Goal: Task Accomplishment & Management: Use online tool/utility

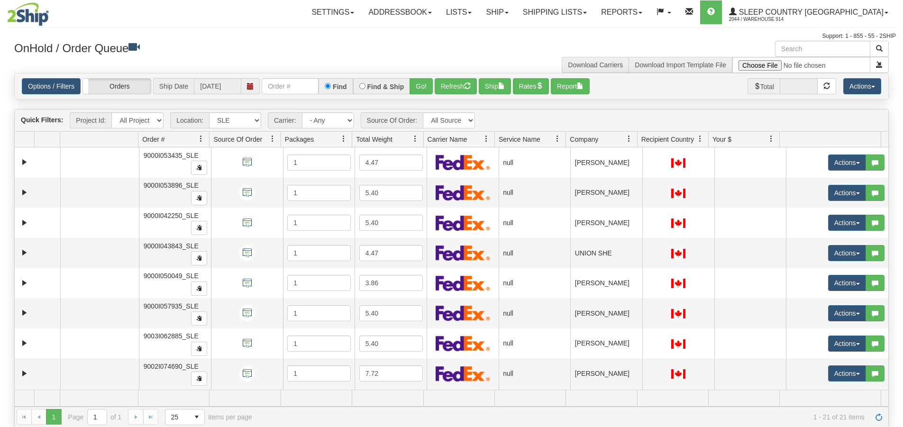
select select "7603"
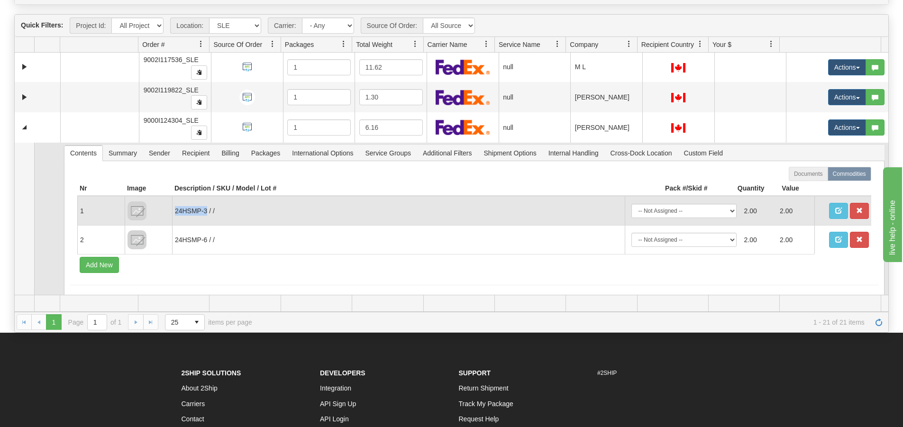
scroll to position [552, 0]
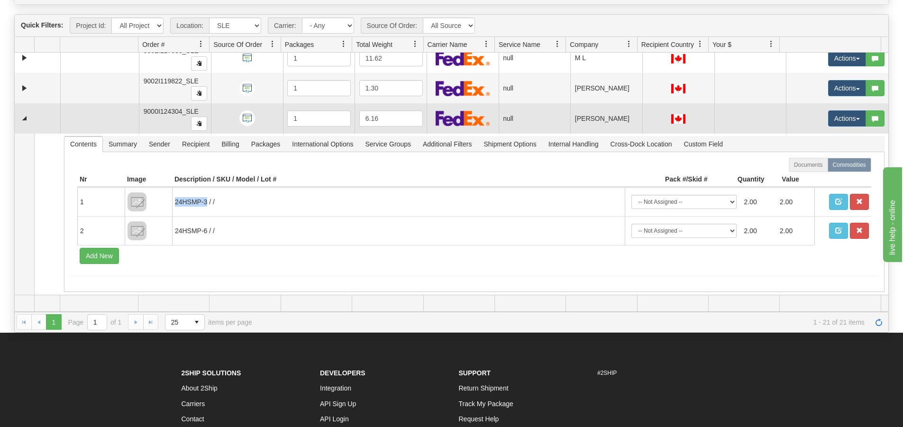
click at [32, 120] on td at bounding box center [38, 118] width 46 height 30
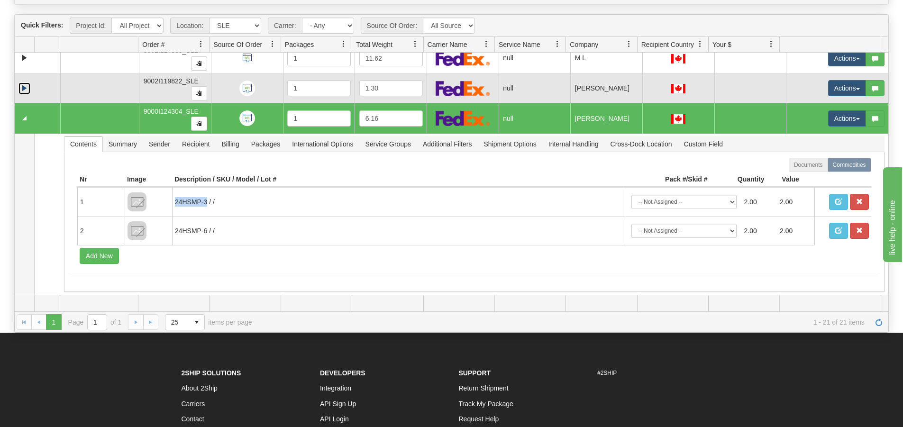
click at [26, 93] on link "Expand" at bounding box center [24, 89] width 12 height 12
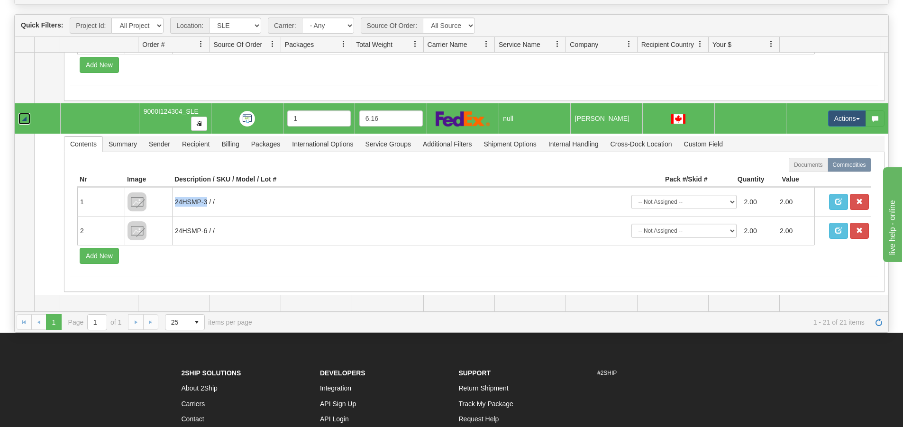
click at [27, 118] on link "Collapse" at bounding box center [24, 119] width 12 height 12
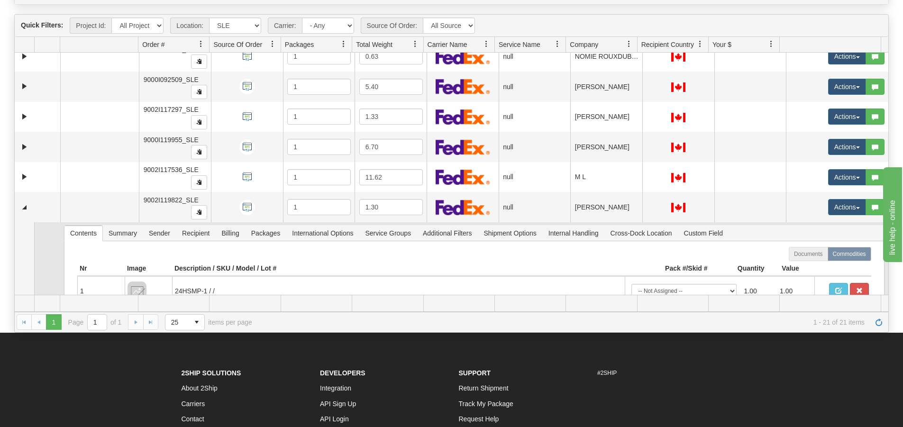
scroll to position [524, 0]
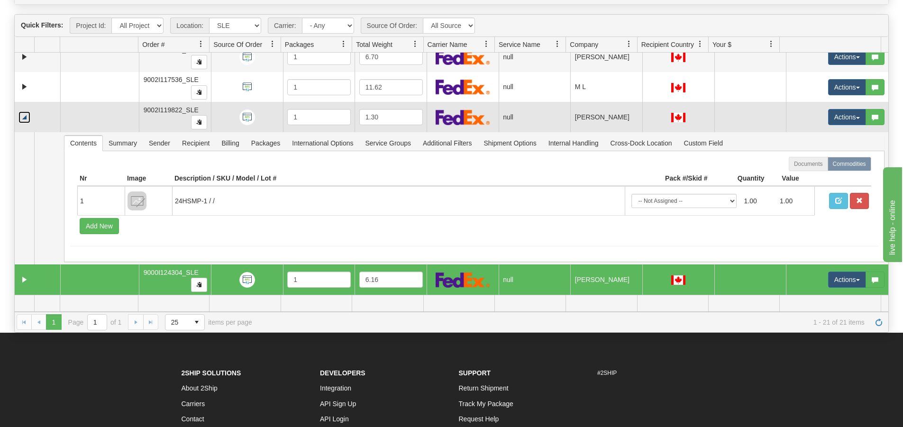
click at [22, 120] on link "Collapse" at bounding box center [24, 117] width 12 height 12
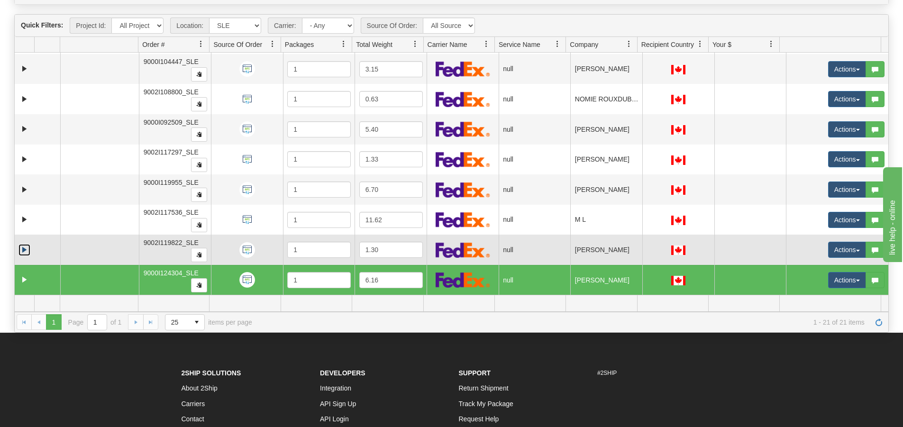
click at [24, 247] on link "Expand" at bounding box center [24, 250] width 12 height 12
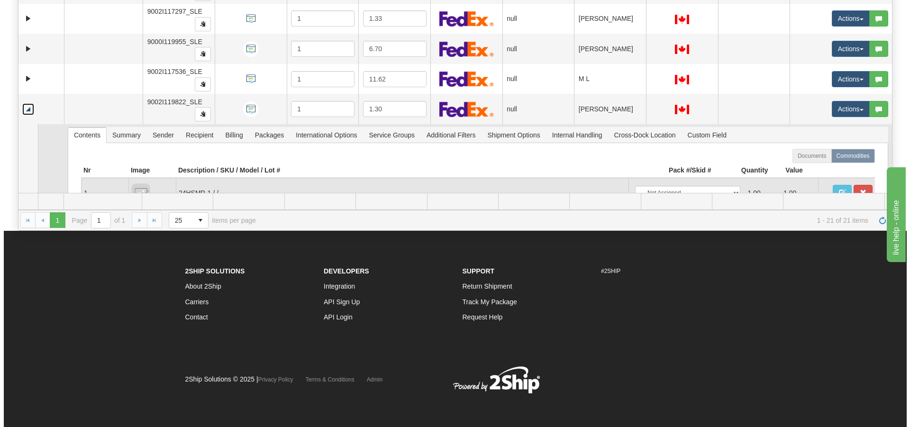
scroll to position [429, 0]
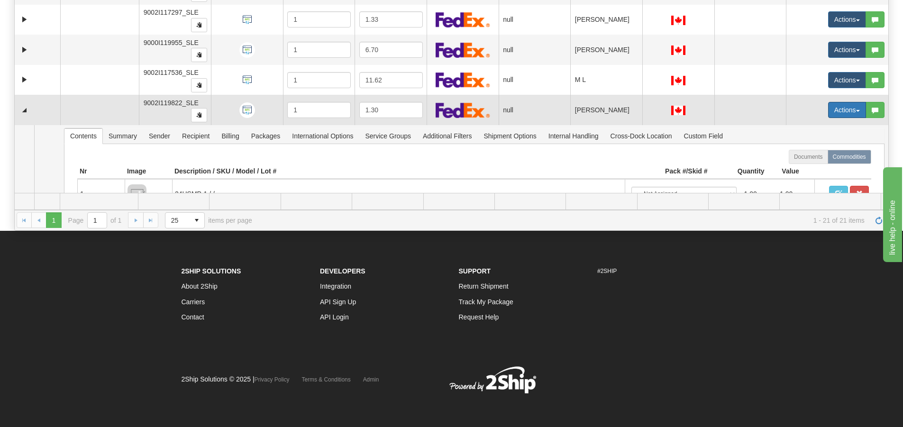
click at [838, 110] on button "Actions" at bounding box center [847, 110] width 38 height 16
click at [826, 124] on link "Open" at bounding box center [825, 128] width 82 height 12
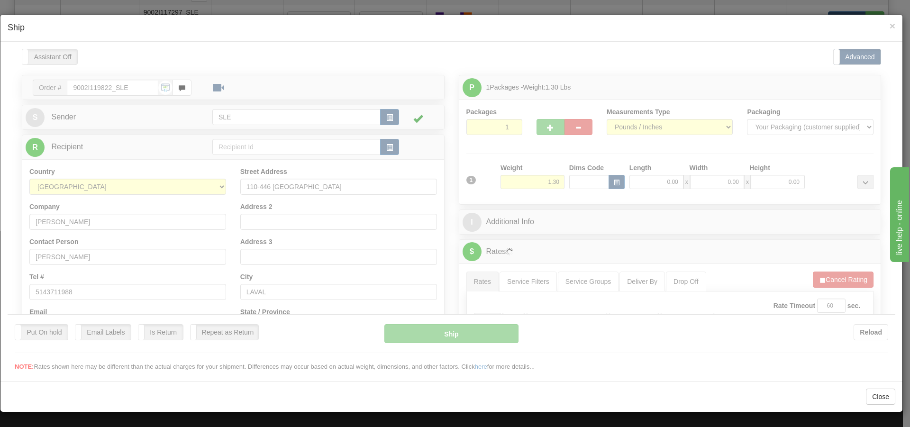
scroll to position [0, 0]
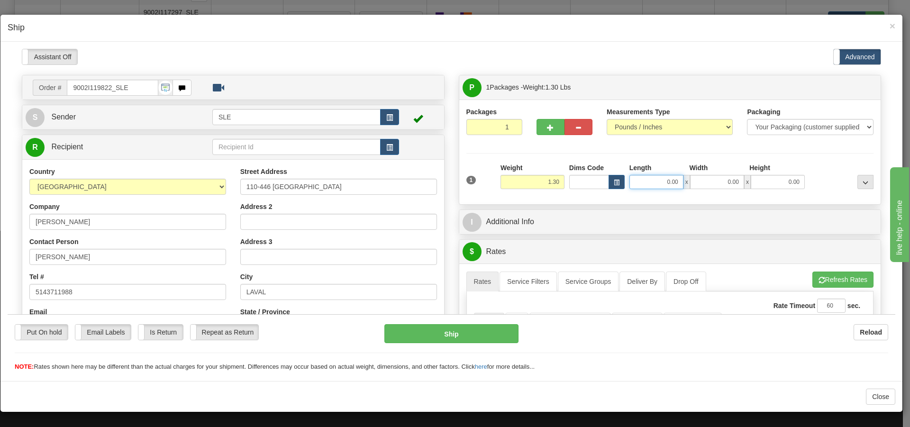
drag, startPoint x: 652, startPoint y: 184, endPoint x: 681, endPoint y: 181, distance: 29.1
click at [681, 181] on div "0.00 x 0.00 x 0.00" at bounding box center [717, 182] width 175 height 14
type input "12.00"
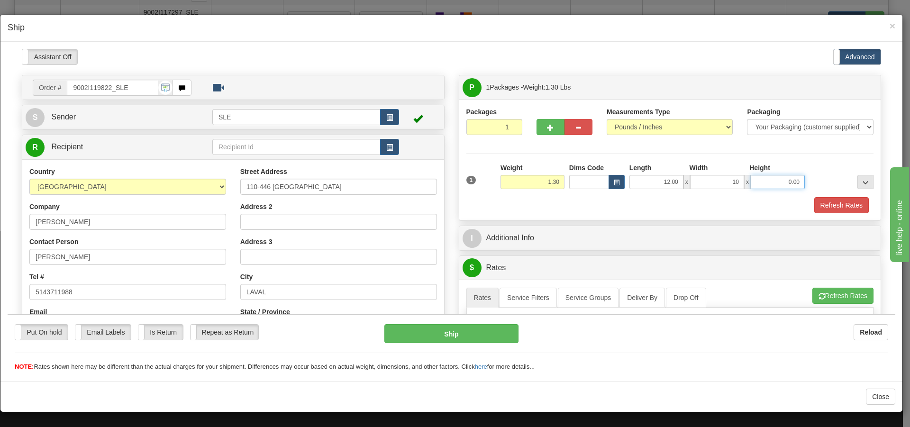
type input "10.00"
type input "2.50"
click at [629, 210] on div "Refresh Rates" at bounding box center [670, 205] width 413 height 16
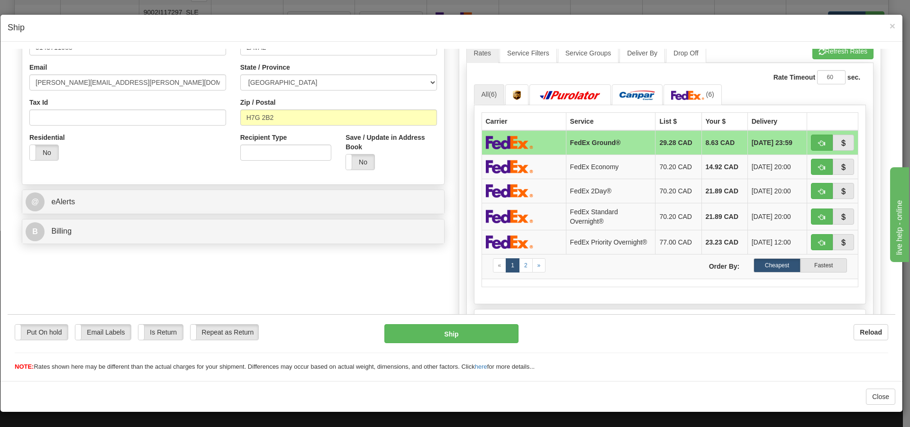
scroll to position [190, 0]
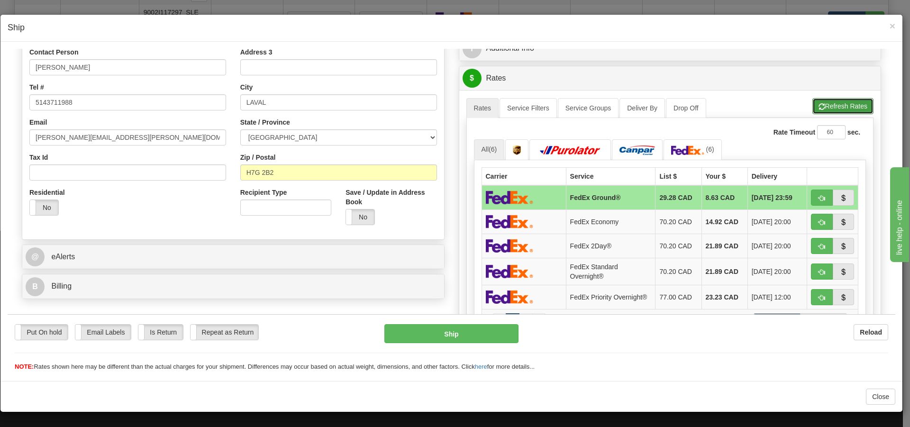
click at [822, 106] on button "Refresh Rates" at bounding box center [843, 106] width 61 height 16
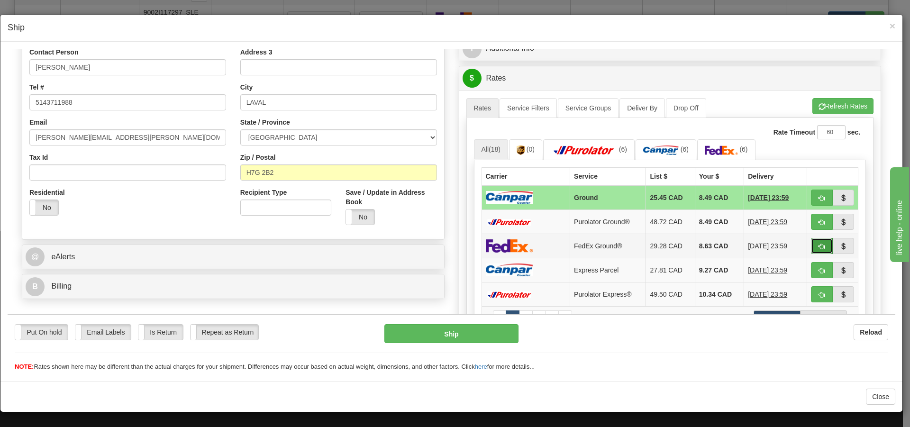
click at [819, 243] on span "button" at bounding box center [822, 246] width 7 height 6
type input "92"
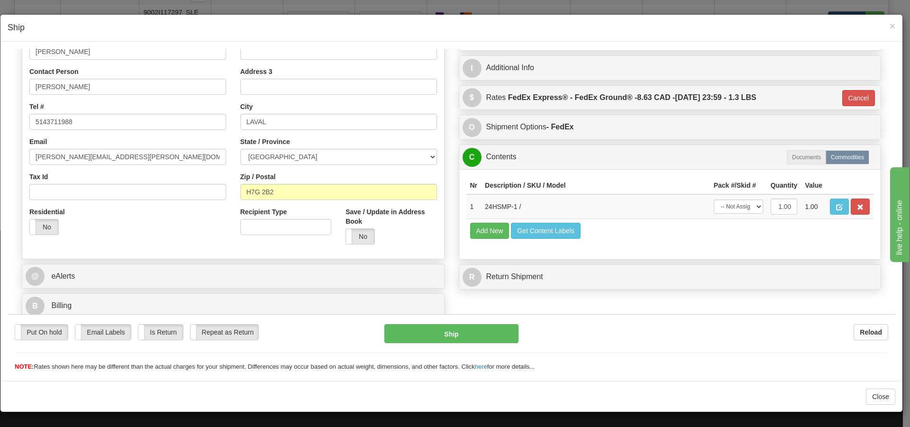
scroll to position [170, 0]
click at [722, 208] on select "-- Not Assigned -- Package 1" at bounding box center [738, 206] width 49 height 14
select select "0"
click at [714, 199] on select "-- Not Assigned -- Package 1" at bounding box center [738, 206] width 49 height 14
click at [466, 331] on button "Ship" at bounding box center [452, 333] width 134 height 19
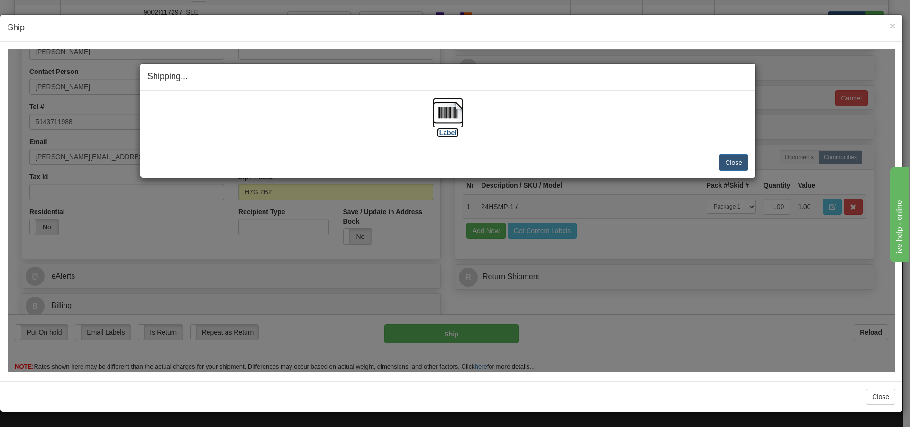
click at [451, 131] on label "[Label]" at bounding box center [448, 132] width 22 height 9
click at [741, 162] on button "Close" at bounding box center [733, 162] width 29 height 16
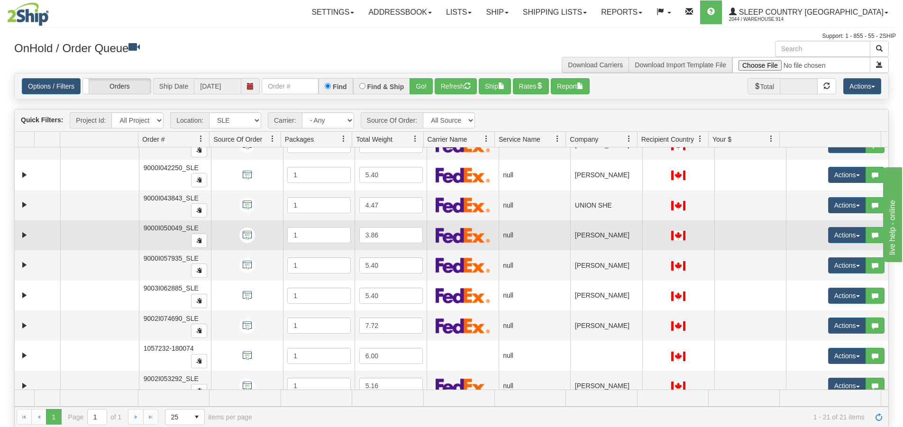
scroll to position [0, 0]
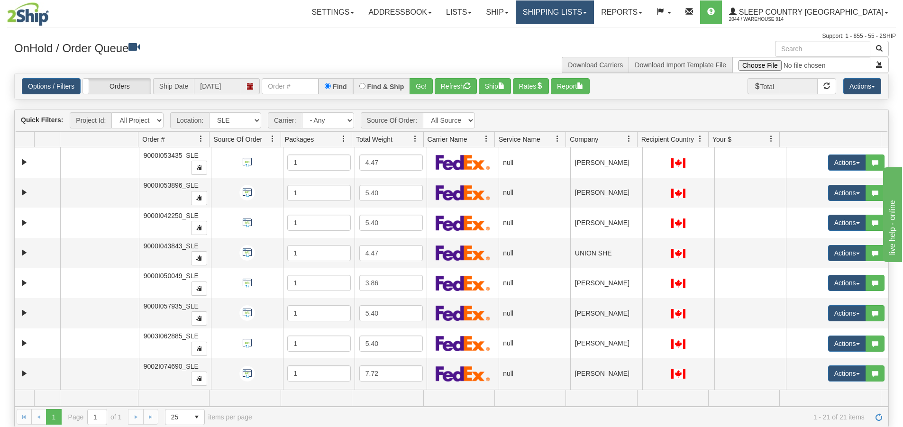
click at [591, 15] on link "Shipping lists" at bounding box center [555, 12] width 78 height 24
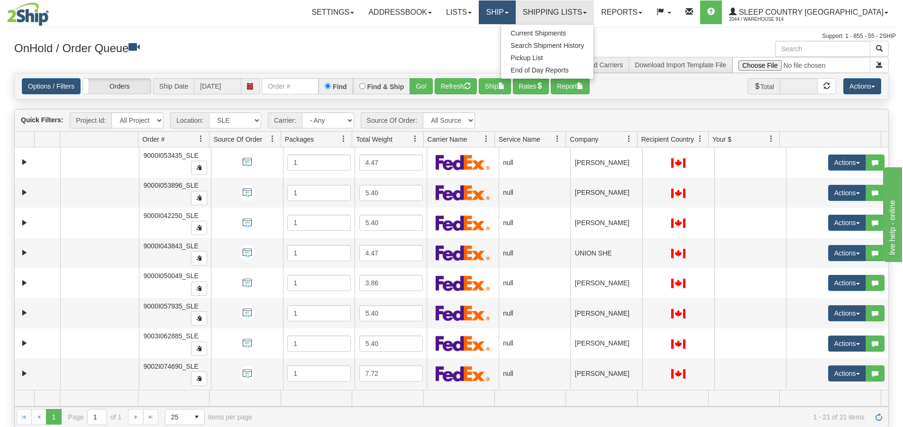
click at [515, 19] on link "Ship" at bounding box center [497, 12] width 37 height 24
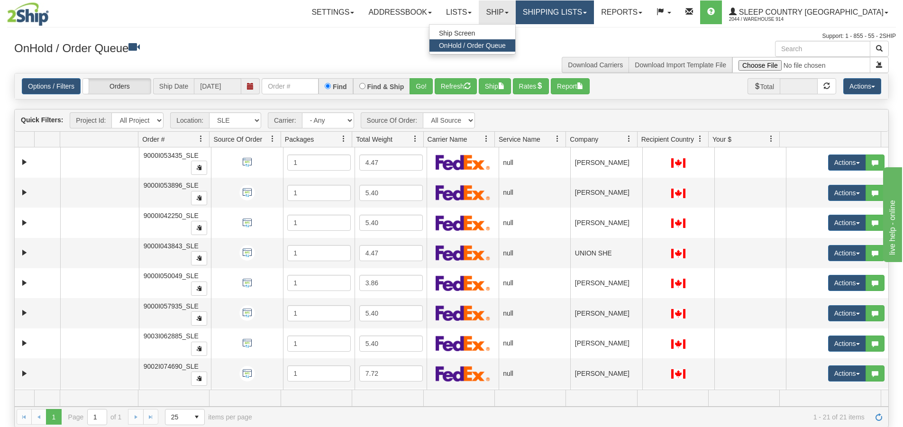
click at [594, 20] on link "Shipping lists" at bounding box center [555, 12] width 78 height 24
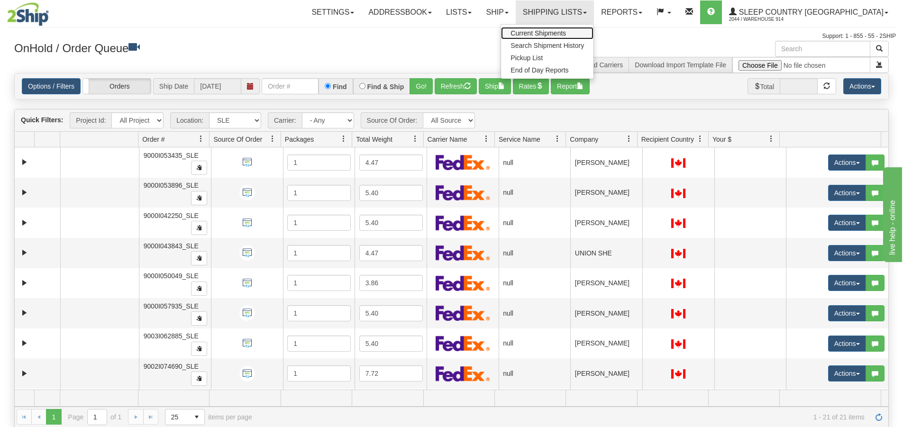
click at [566, 35] on span "Current Shipments" at bounding box center [538, 33] width 55 height 8
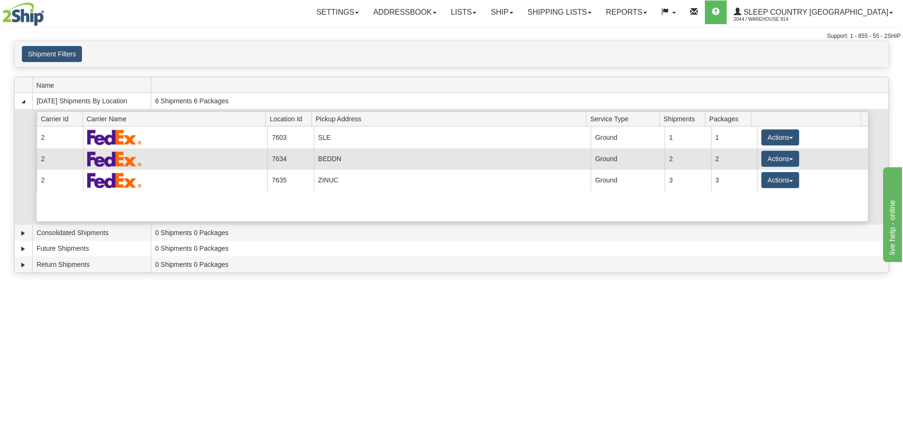
click at [492, 156] on td "BEDDN" at bounding box center [452, 158] width 277 height 21
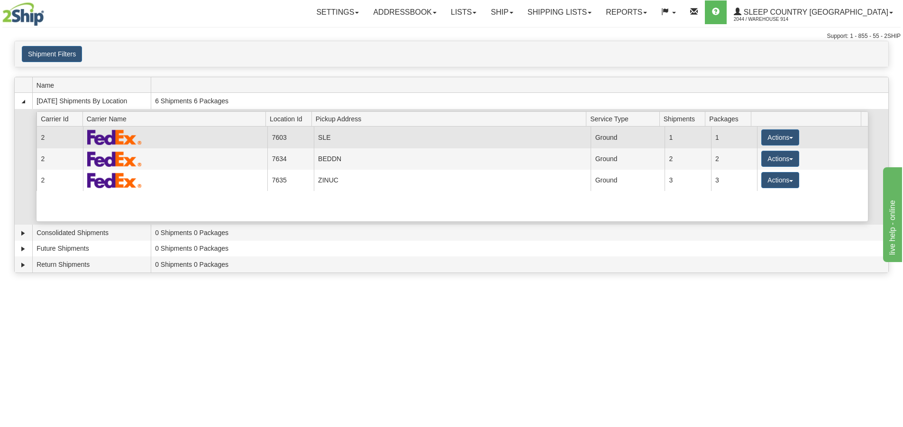
click at [323, 130] on td "SLE" at bounding box center [452, 137] width 277 height 21
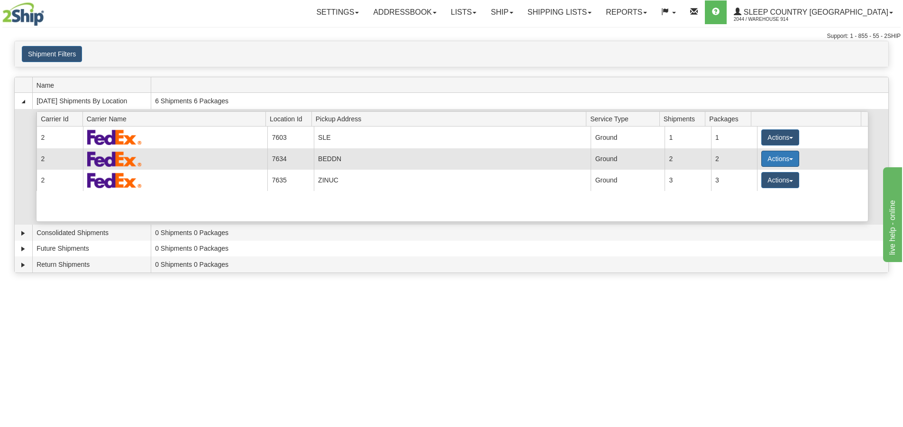
click at [769, 157] on button "Actions" at bounding box center [781, 159] width 38 height 16
click at [762, 178] on link "Details" at bounding box center [761, 177] width 76 height 12
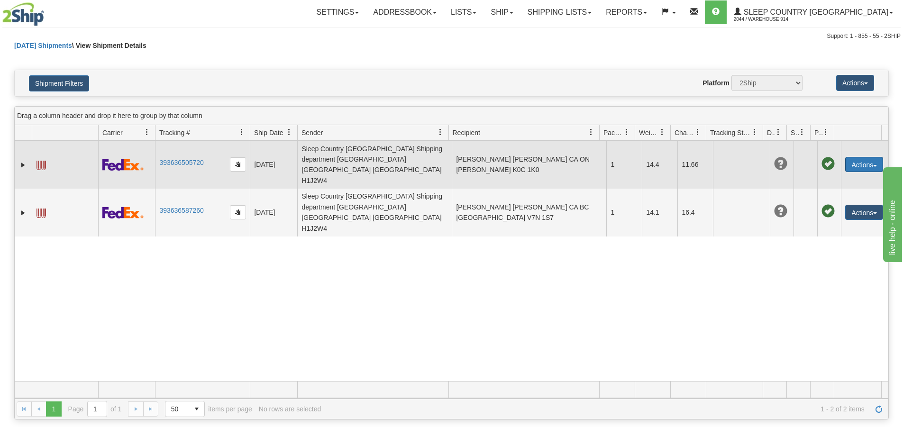
click at [853, 157] on button "Actions" at bounding box center [864, 164] width 38 height 15
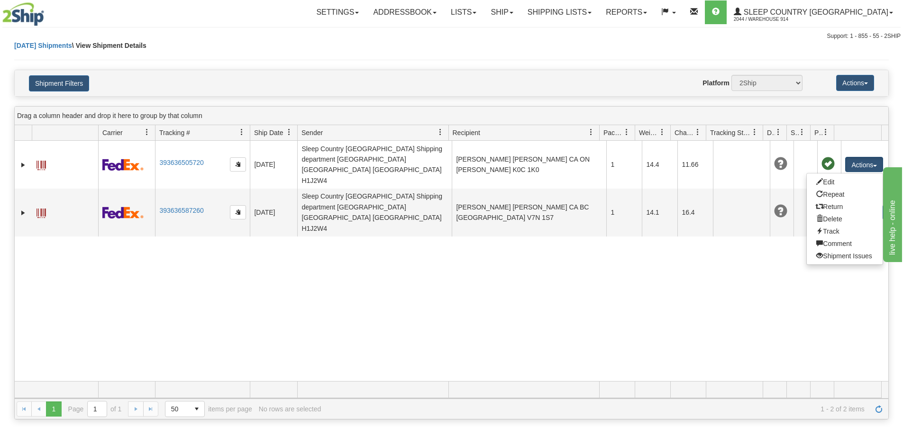
click at [723, 237] on div "31670311 2044 393636505720 09/26/2025 09/26/2025 12:31:49 PM Sleep Country Cana…" at bounding box center [452, 261] width 874 height 240
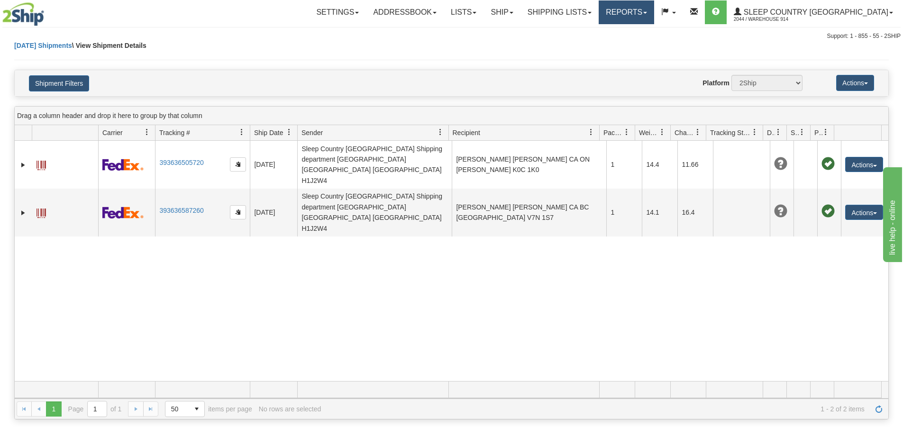
click at [654, 5] on link "Reports" at bounding box center [626, 12] width 55 height 24
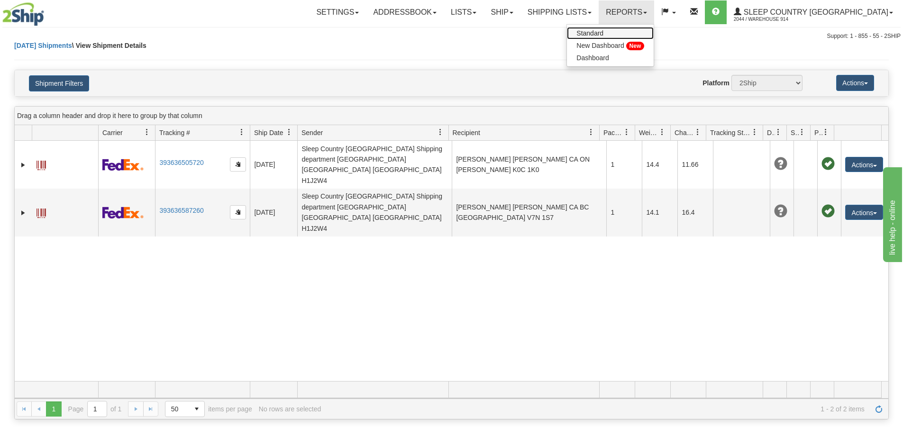
click at [653, 30] on link "Standard" at bounding box center [610, 33] width 87 height 12
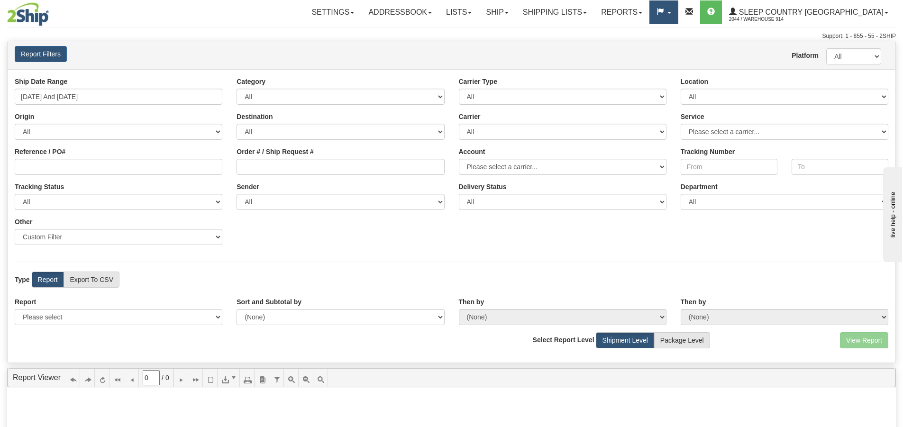
click at [678, 21] on link at bounding box center [664, 12] width 28 height 24
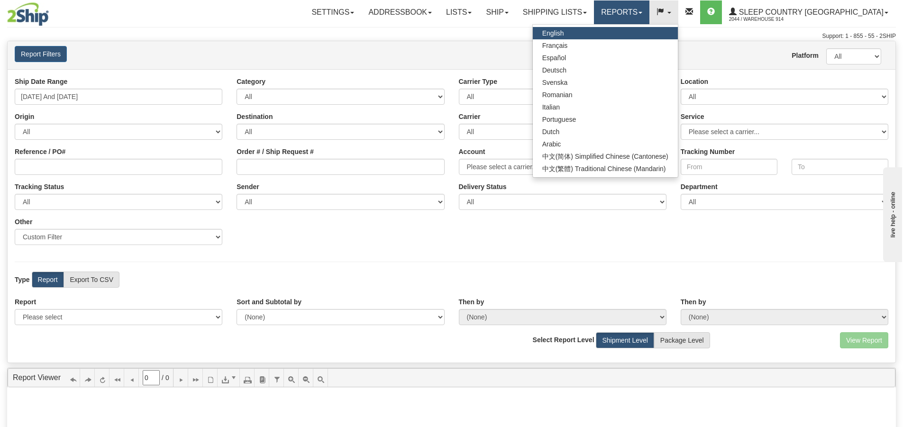
click at [650, 18] on link "Reports" at bounding box center [621, 12] width 55 height 24
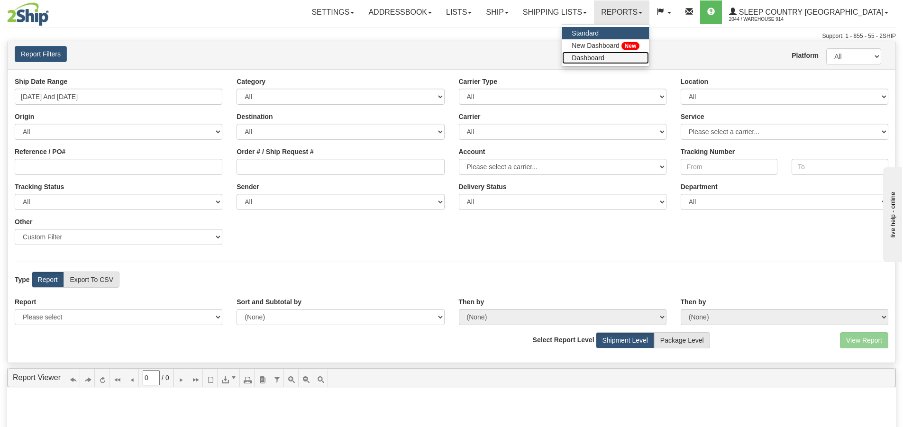
click at [605, 58] on span "Dashboard" at bounding box center [588, 58] width 33 height 8
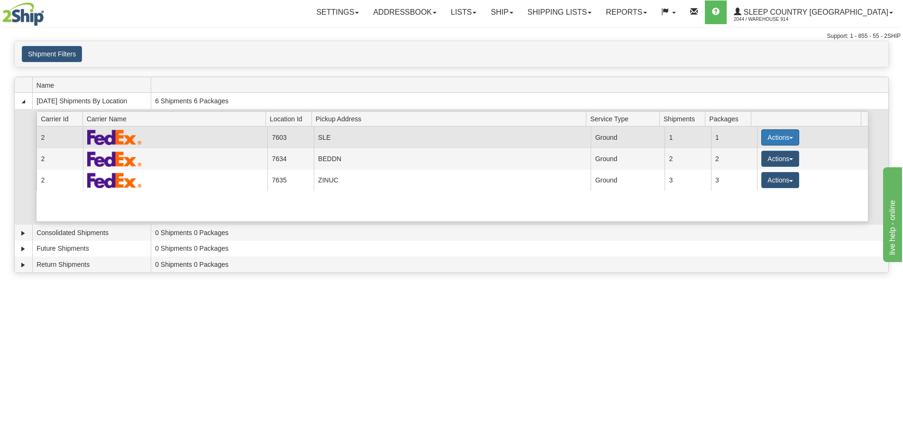
click at [770, 135] on button "Actions" at bounding box center [781, 137] width 38 height 16
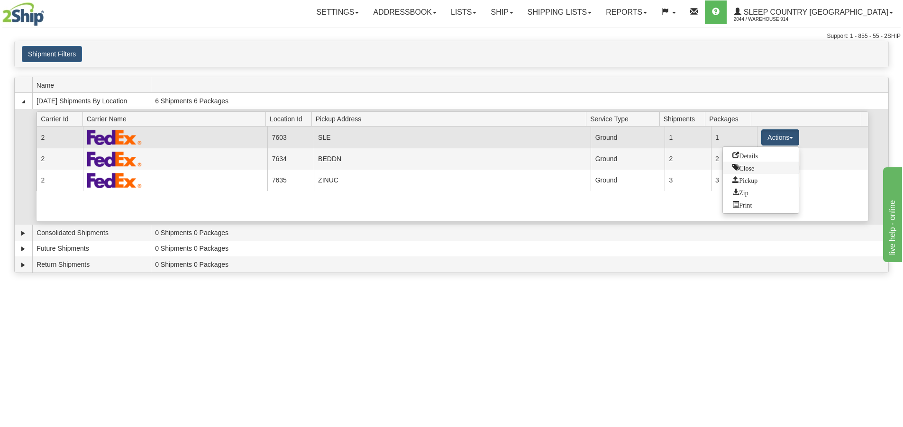
click at [751, 165] on span "Close" at bounding box center [744, 167] width 22 height 7
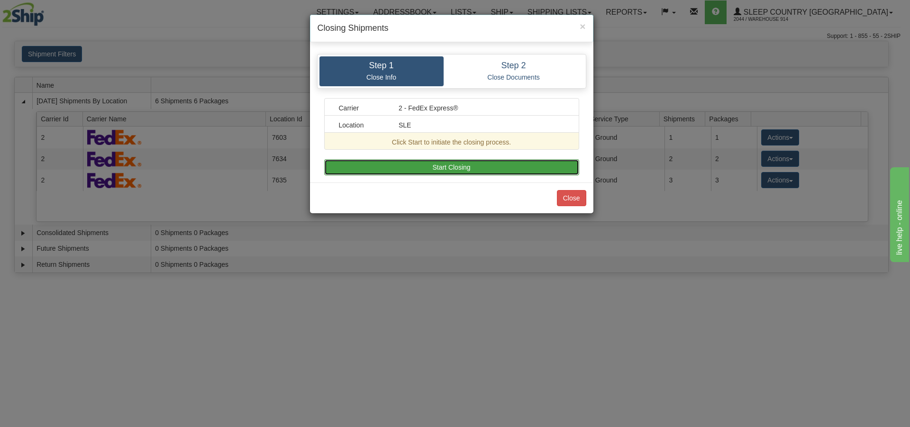
click at [470, 172] on button "Start Closing" at bounding box center [451, 167] width 255 height 16
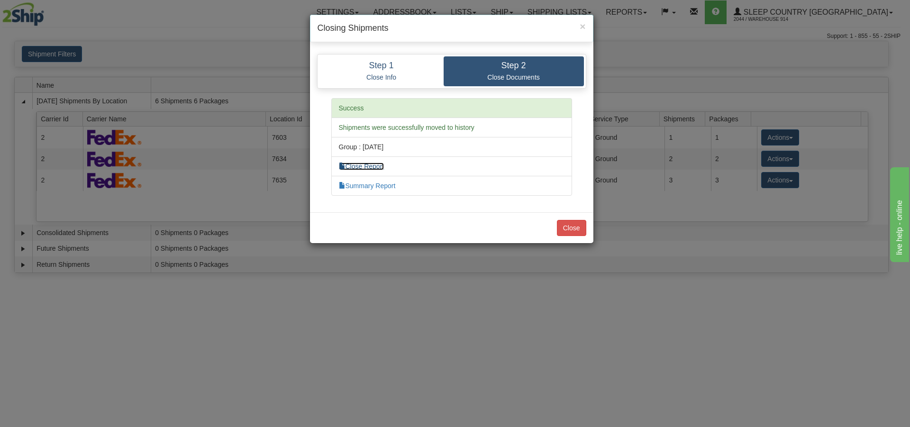
click at [380, 167] on link "Close Report" at bounding box center [362, 167] width 46 height 8
click at [369, 184] on link "Summary Report" at bounding box center [367, 186] width 57 height 8
click at [572, 226] on button "Close" at bounding box center [571, 228] width 29 height 16
